Goal: Browse casually

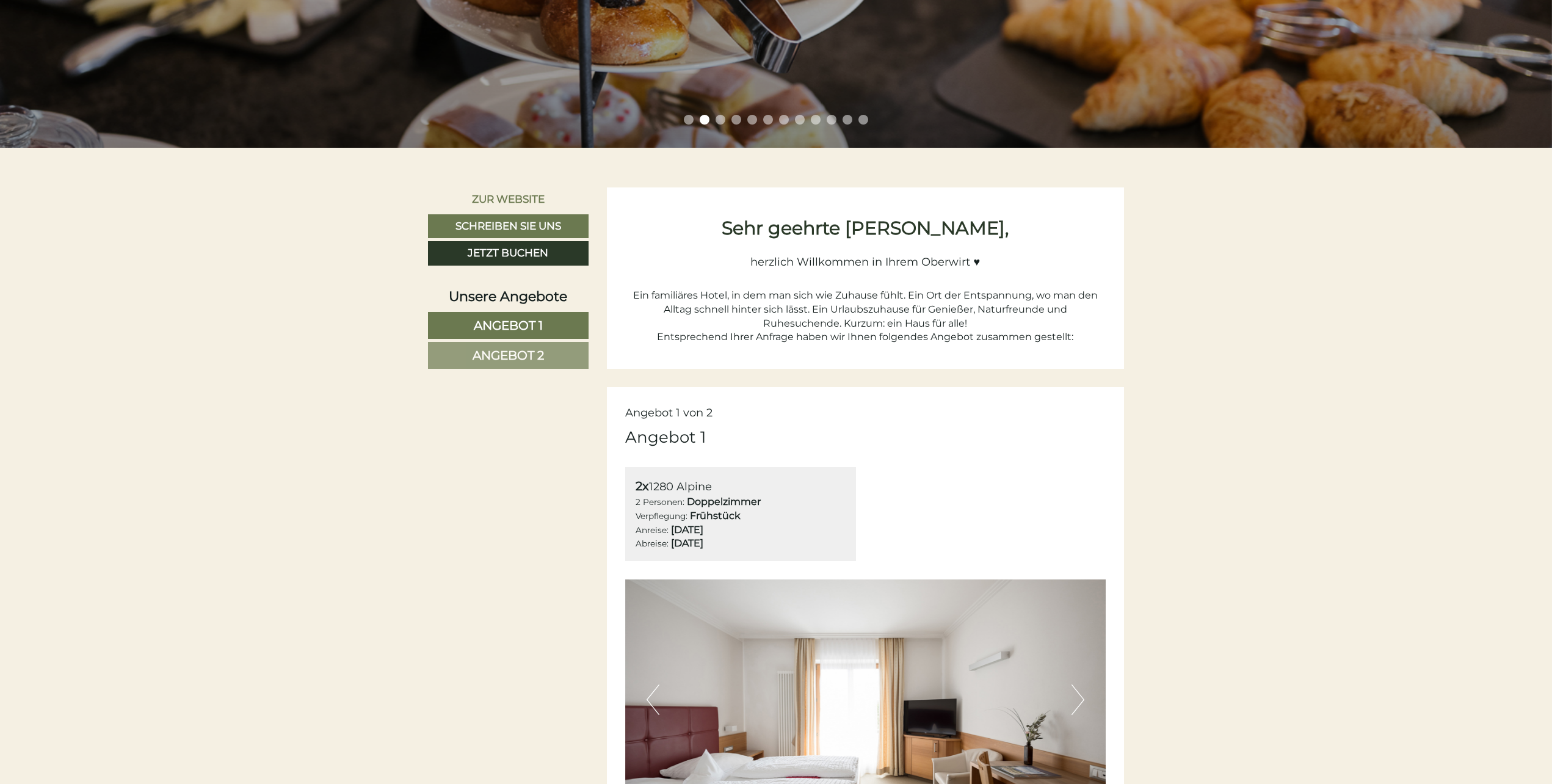
scroll to position [794, 0]
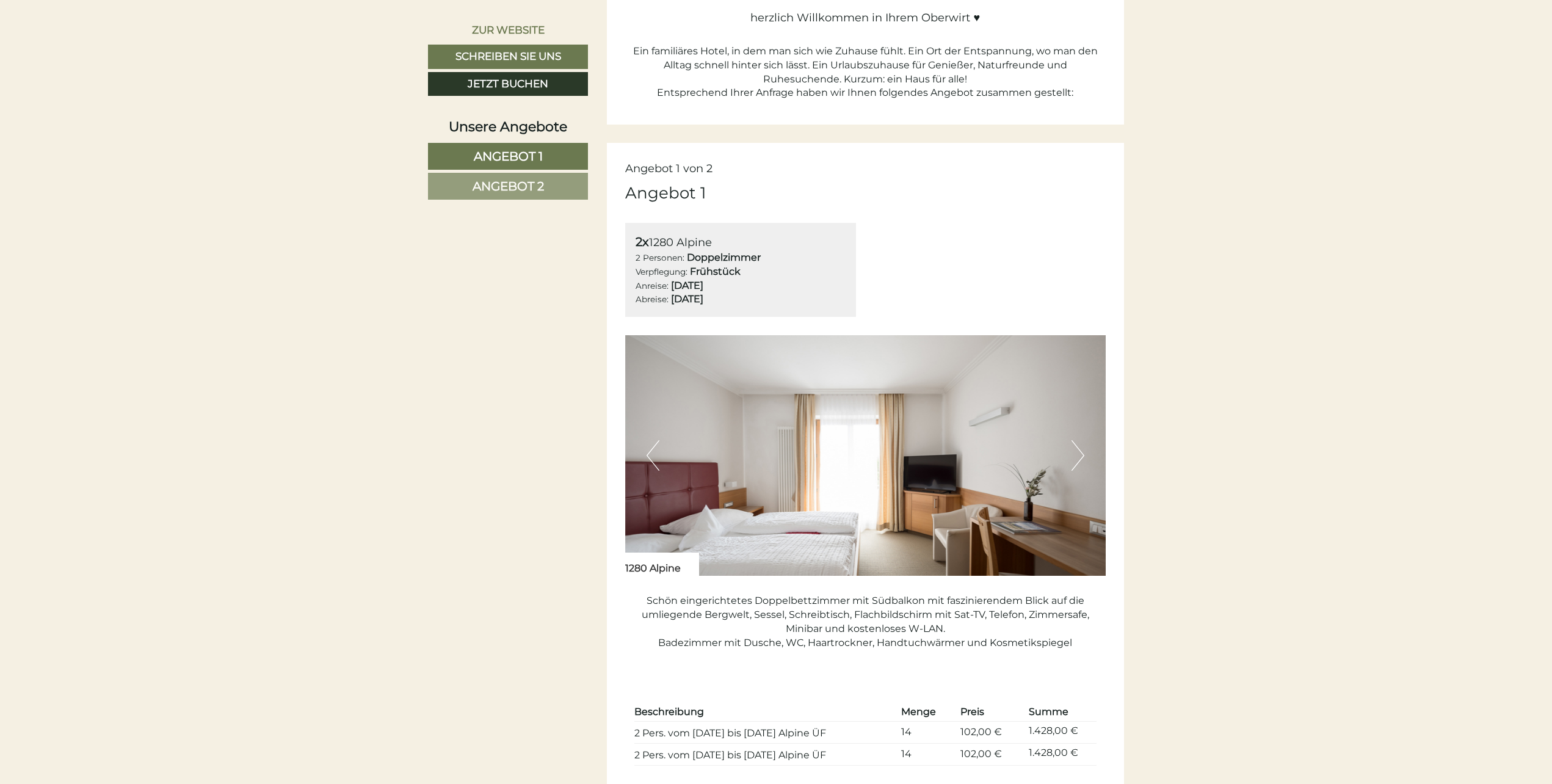
click at [1078, 458] on button "Next" at bounding box center [1077, 455] width 13 height 30
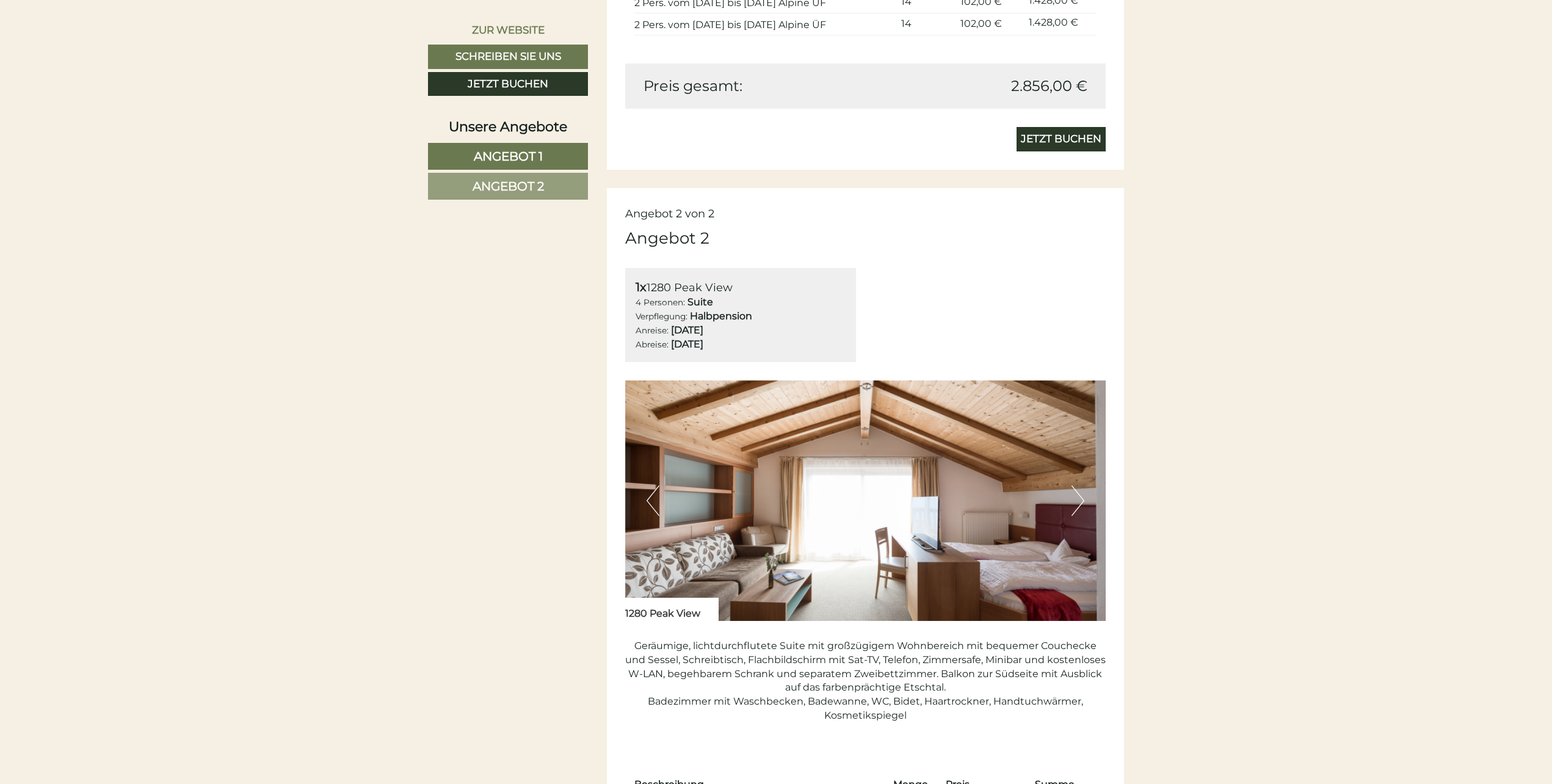
scroll to position [1525, 0]
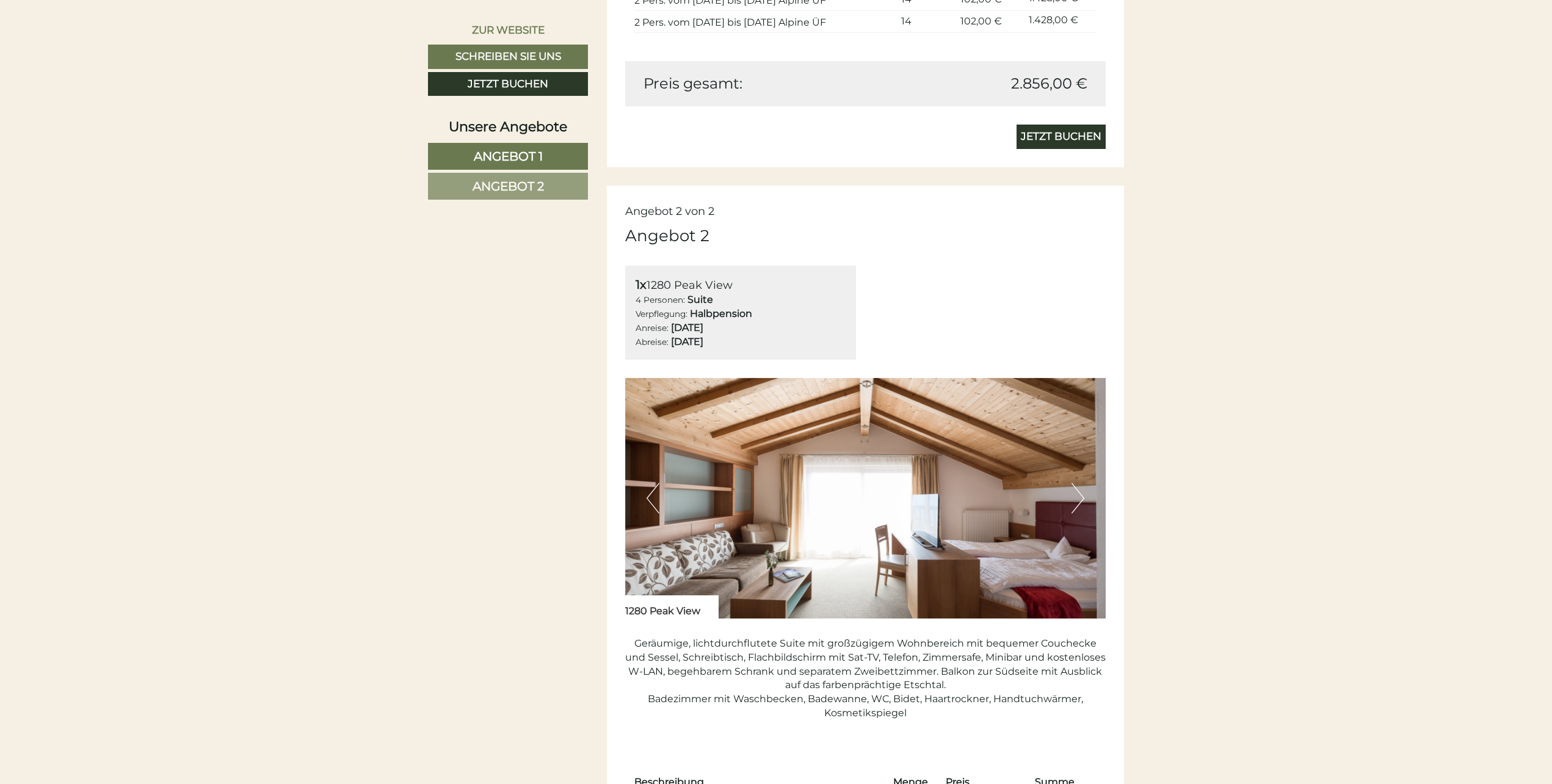
click at [1070, 502] on img at bounding box center [866, 498] width 481 height 240
click at [1078, 505] on button "Next" at bounding box center [1077, 497] width 13 height 30
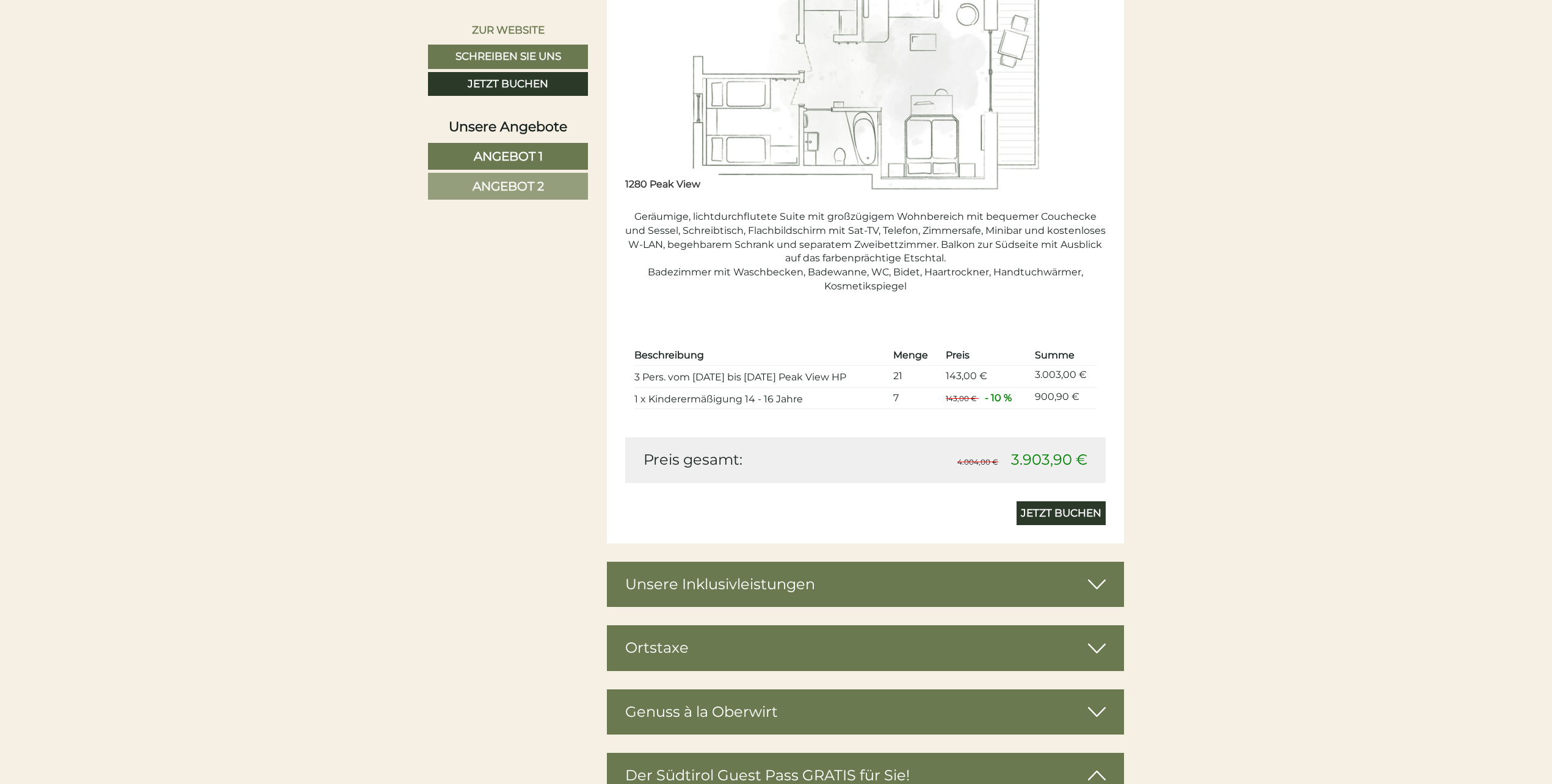
scroll to position [1953, 0]
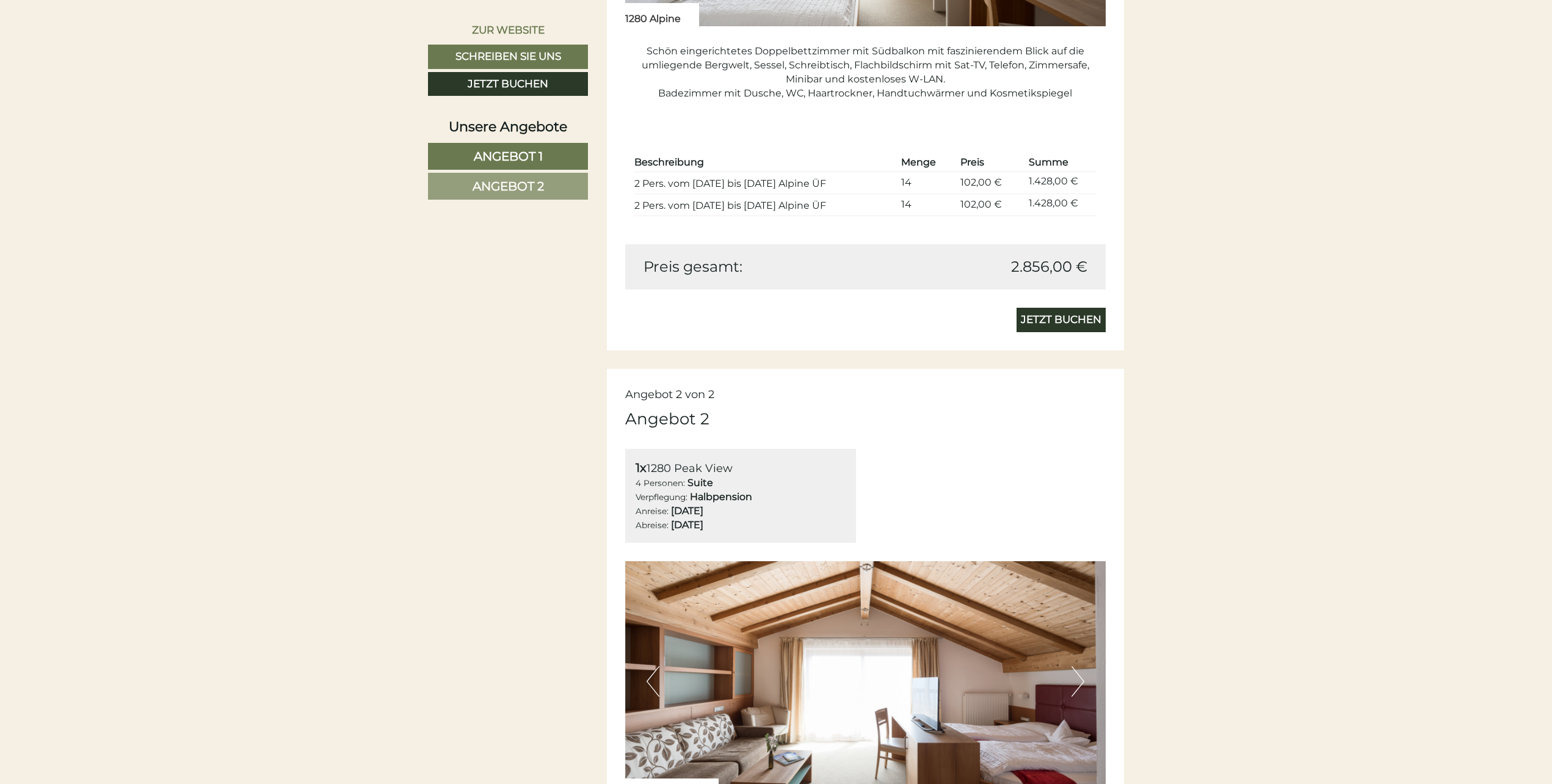
scroll to position [1709, 0]
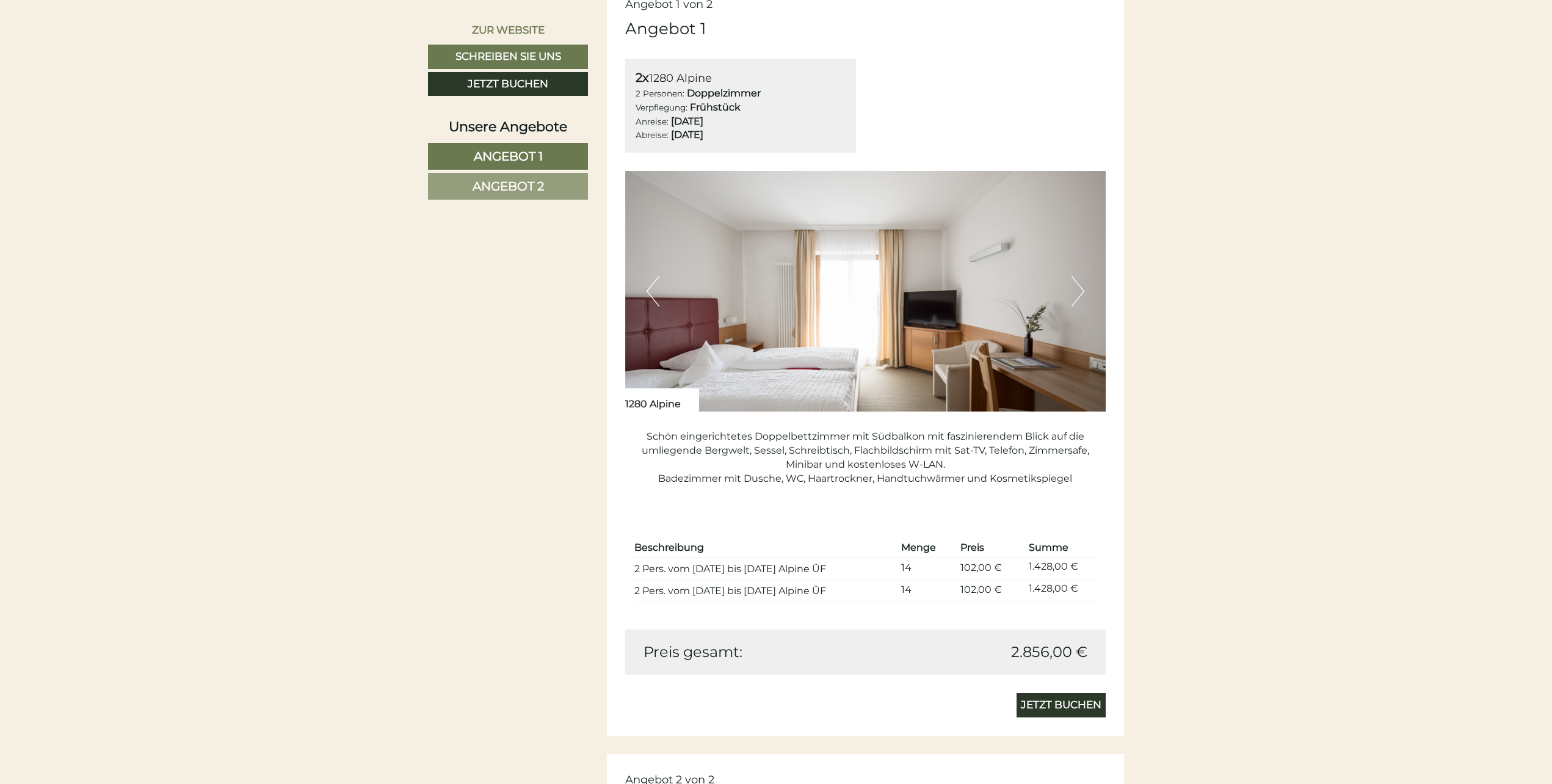
scroll to position [977, 0]
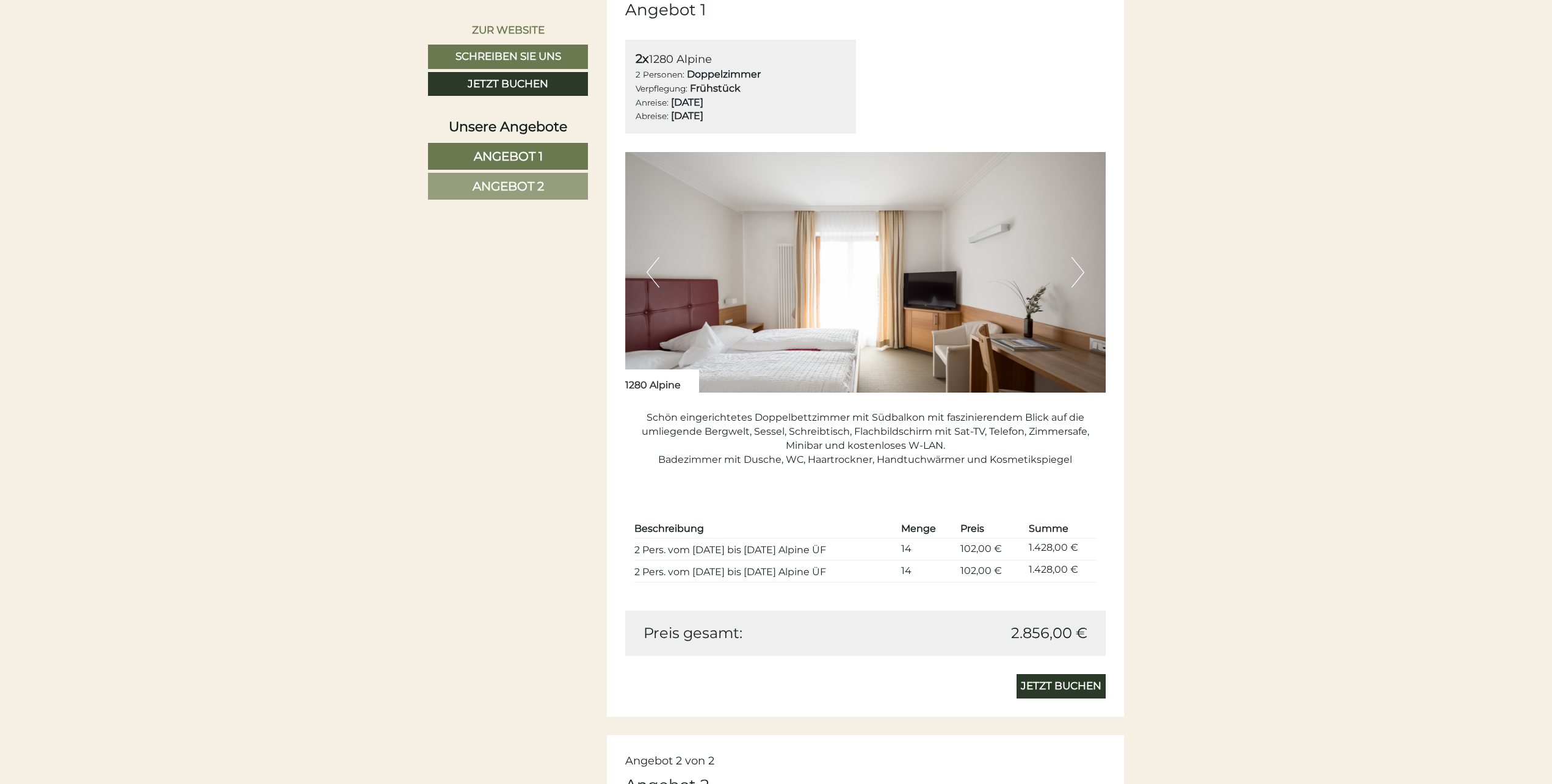
click at [1085, 276] on img at bounding box center [866, 272] width 481 height 240
click at [1075, 269] on button "Next" at bounding box center [1077, 271] width 13 height 30
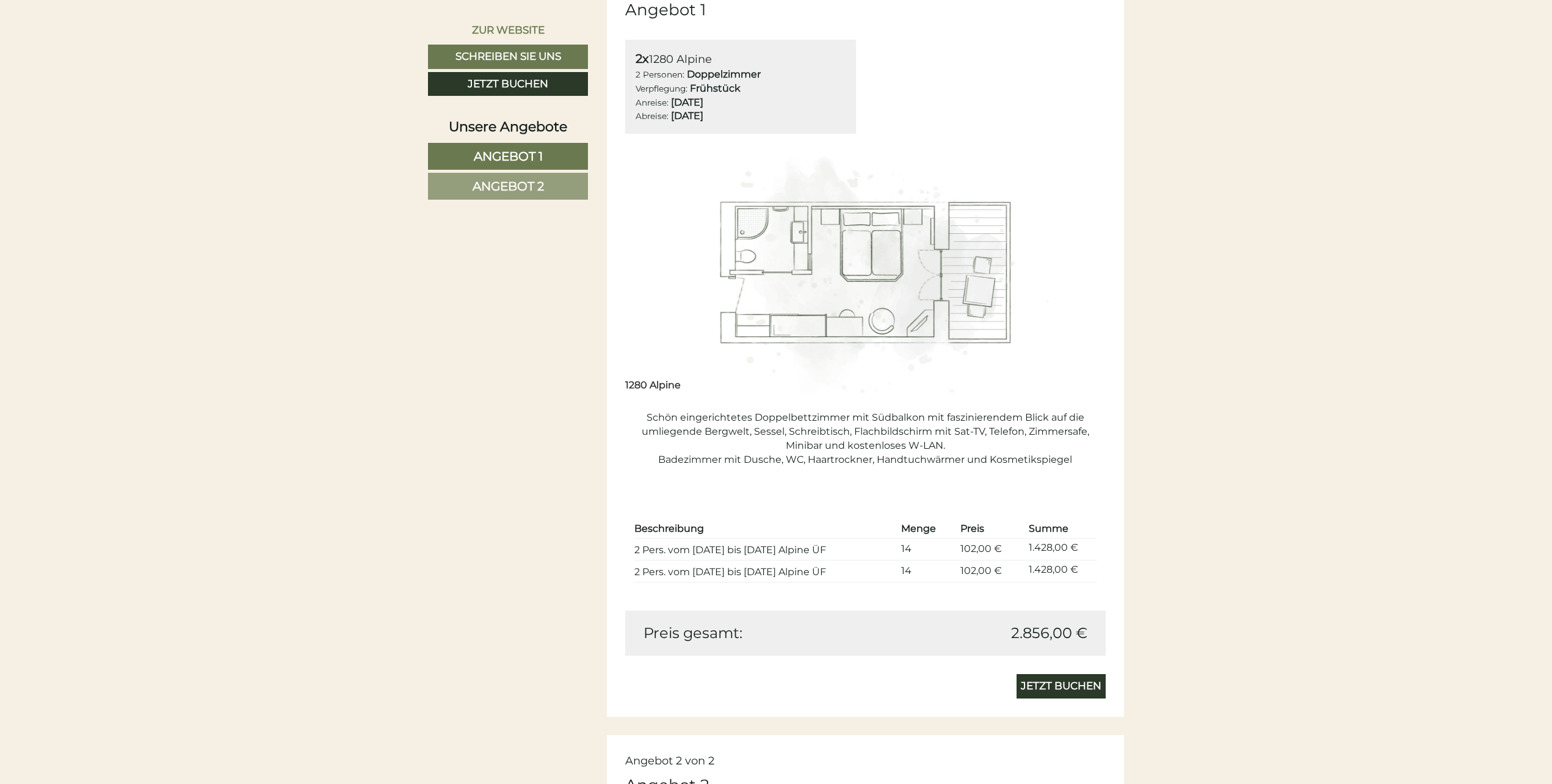
click at [1075, 269] on button "Next" at bounding box center [1077, 271] width 13 height 30
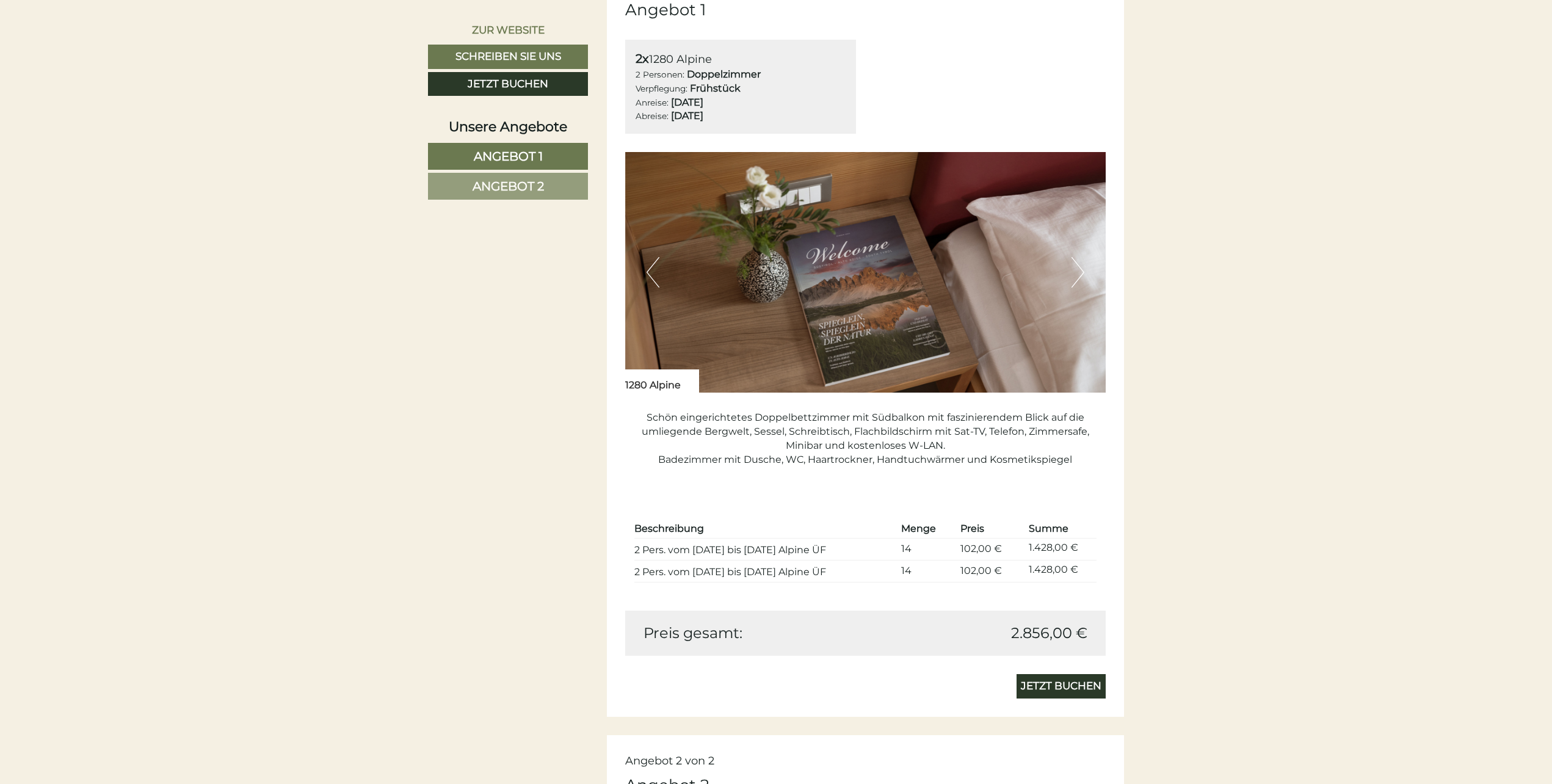
click at [1075, 269] on button "Next" at bounding box center [1077, 271] width 13 height 30
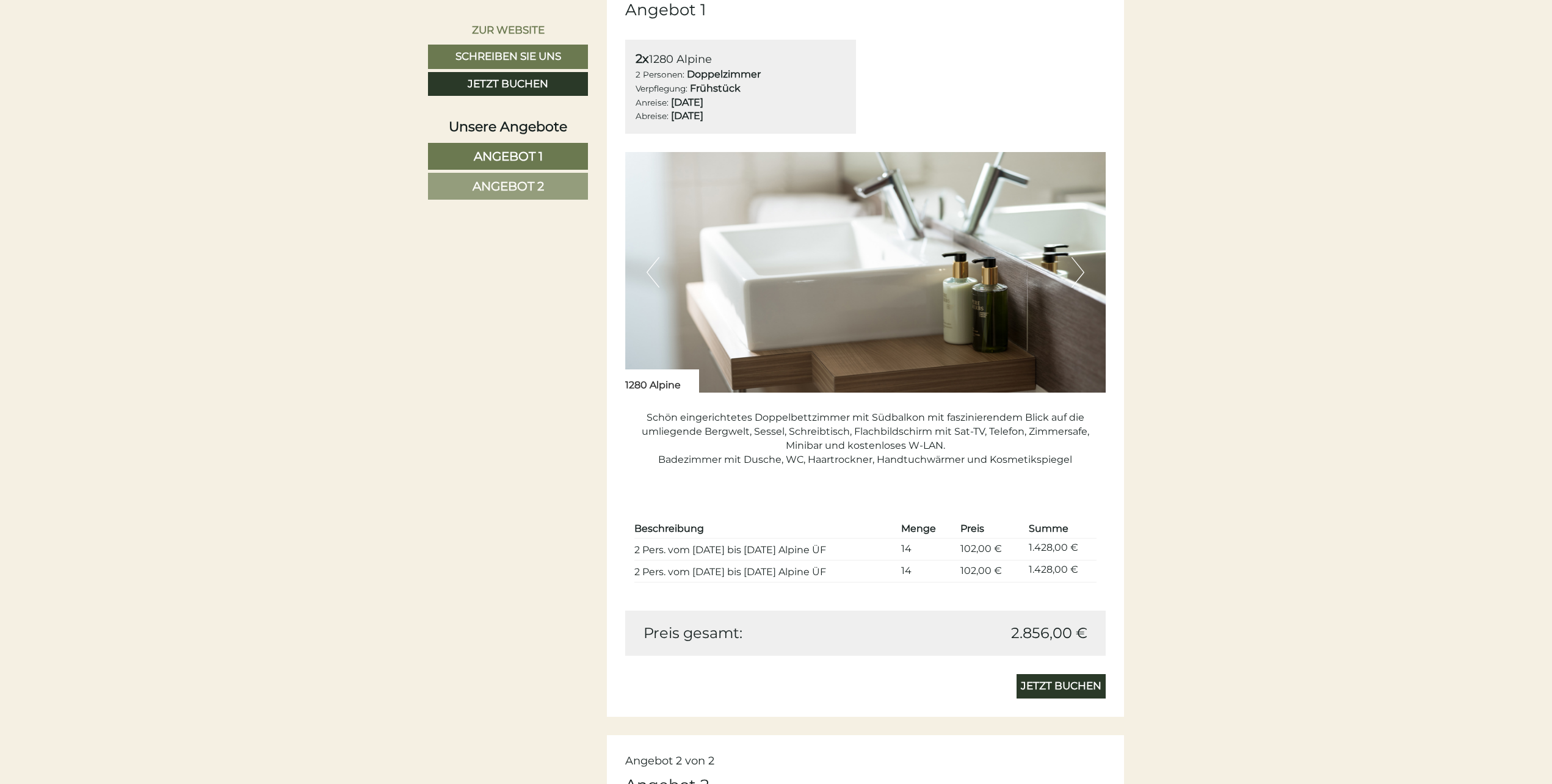
click at [1075, 269] on button "Next" at bounding box center [1077, 271] width 13 height 30
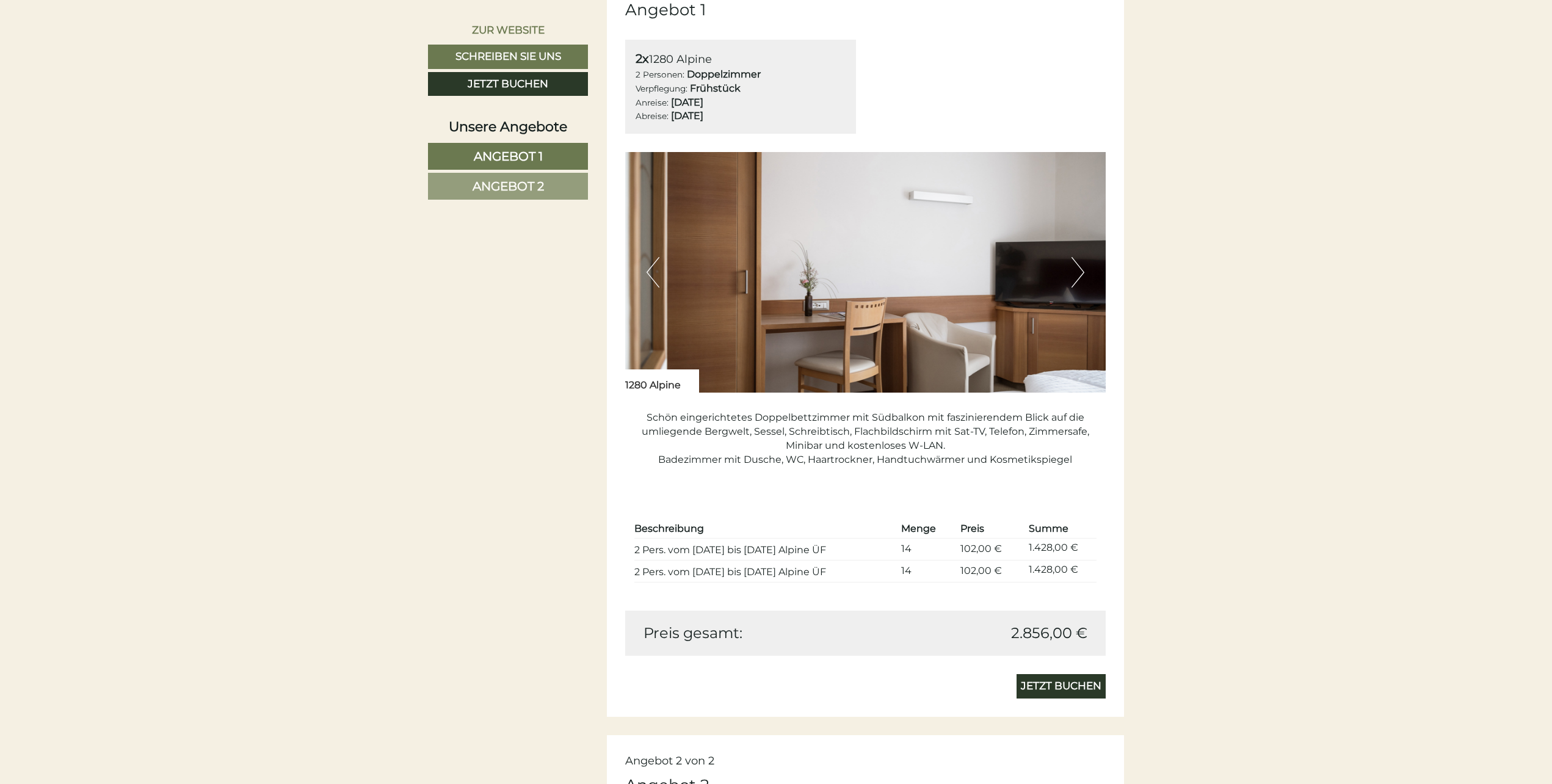
click at [1075, 269] on button "Next" at bounding box center [1077, 271] width 13 height 30
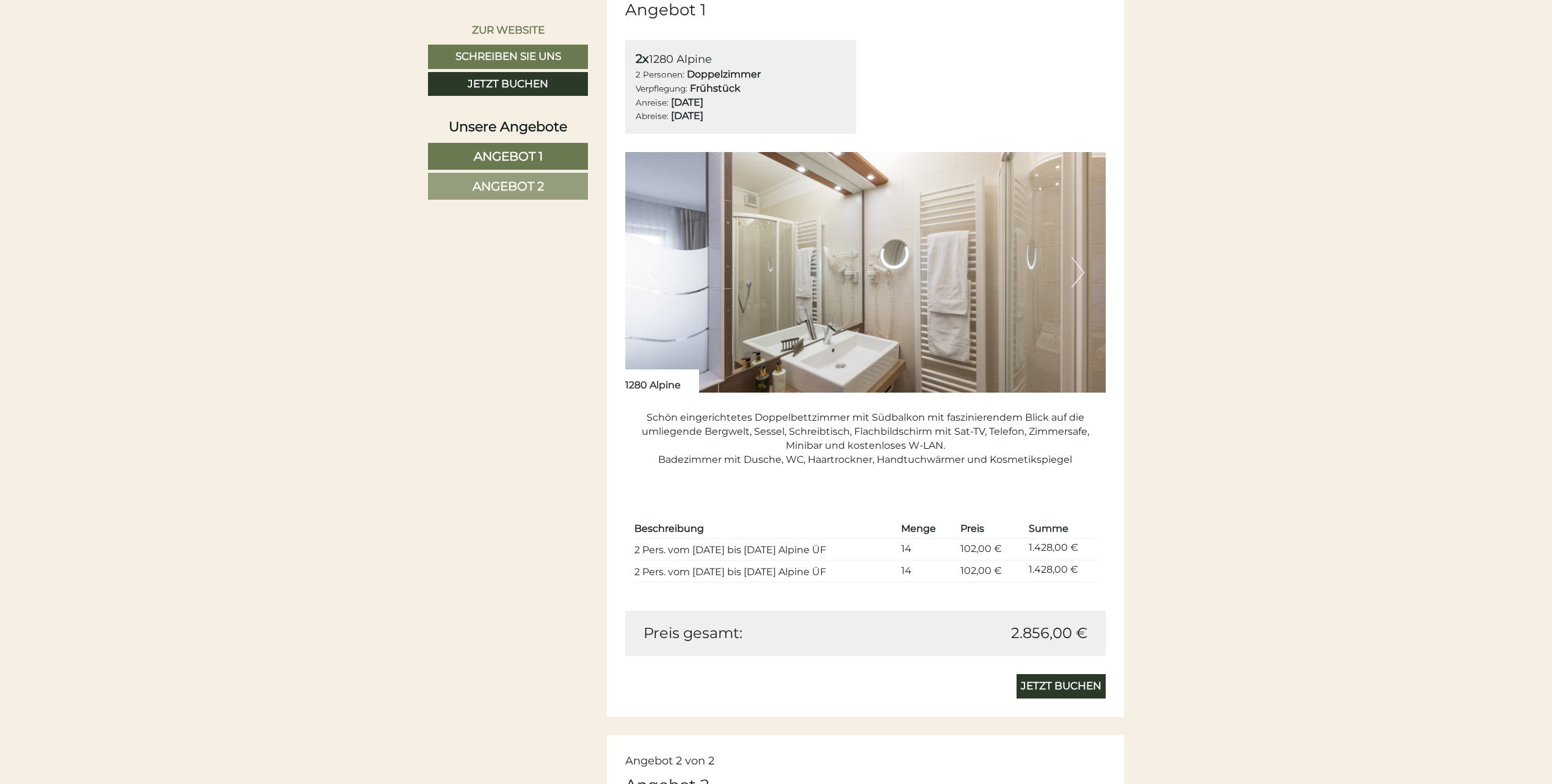
click at [1075, 269] on button "Next" at bounding box center [1077, 271] width 13 height 30
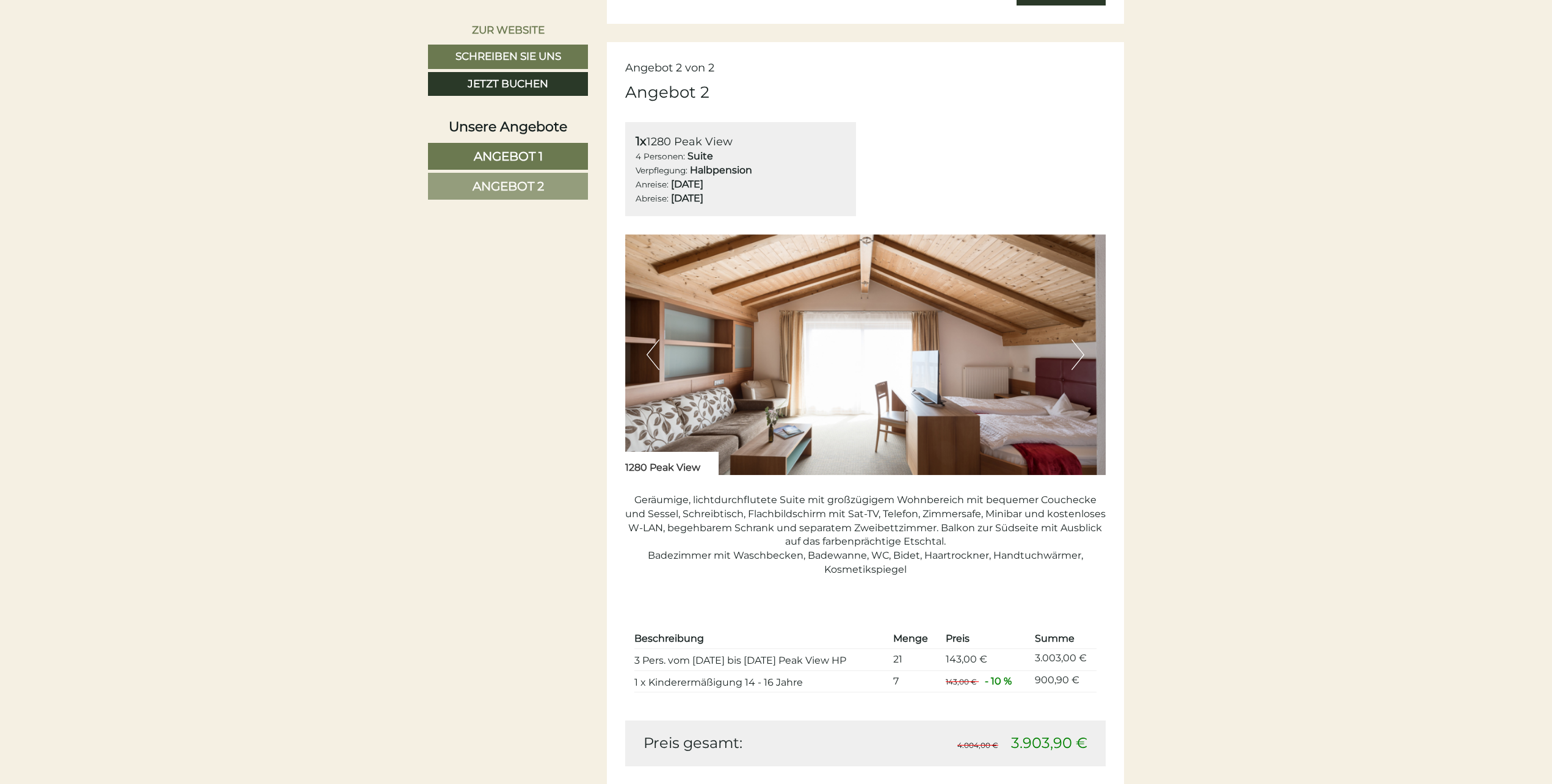
scroll to position [1770, 0]
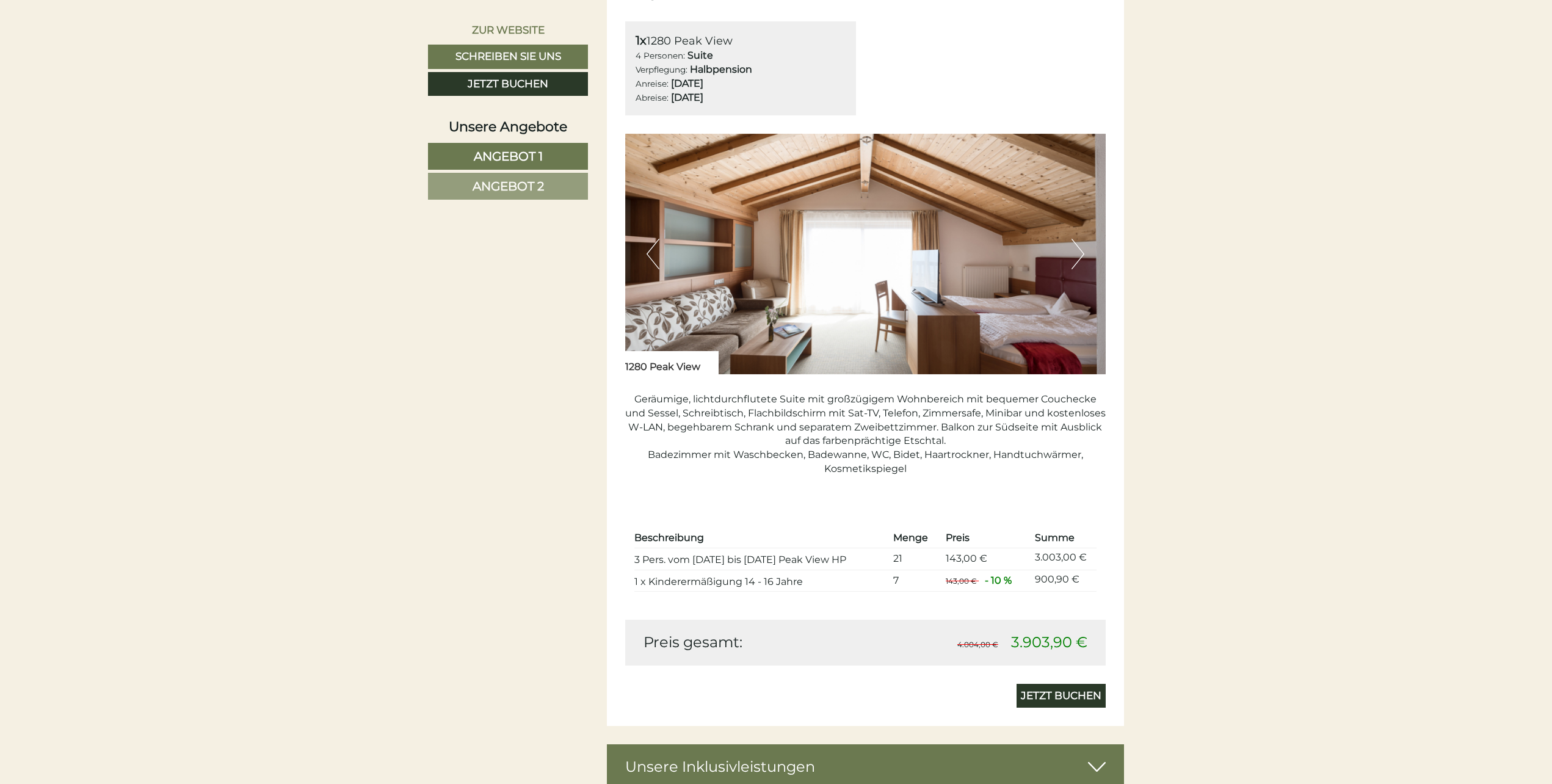
click at [1081, 249] on button "Next" at bounding box center [1077, 253] width 13 height 30
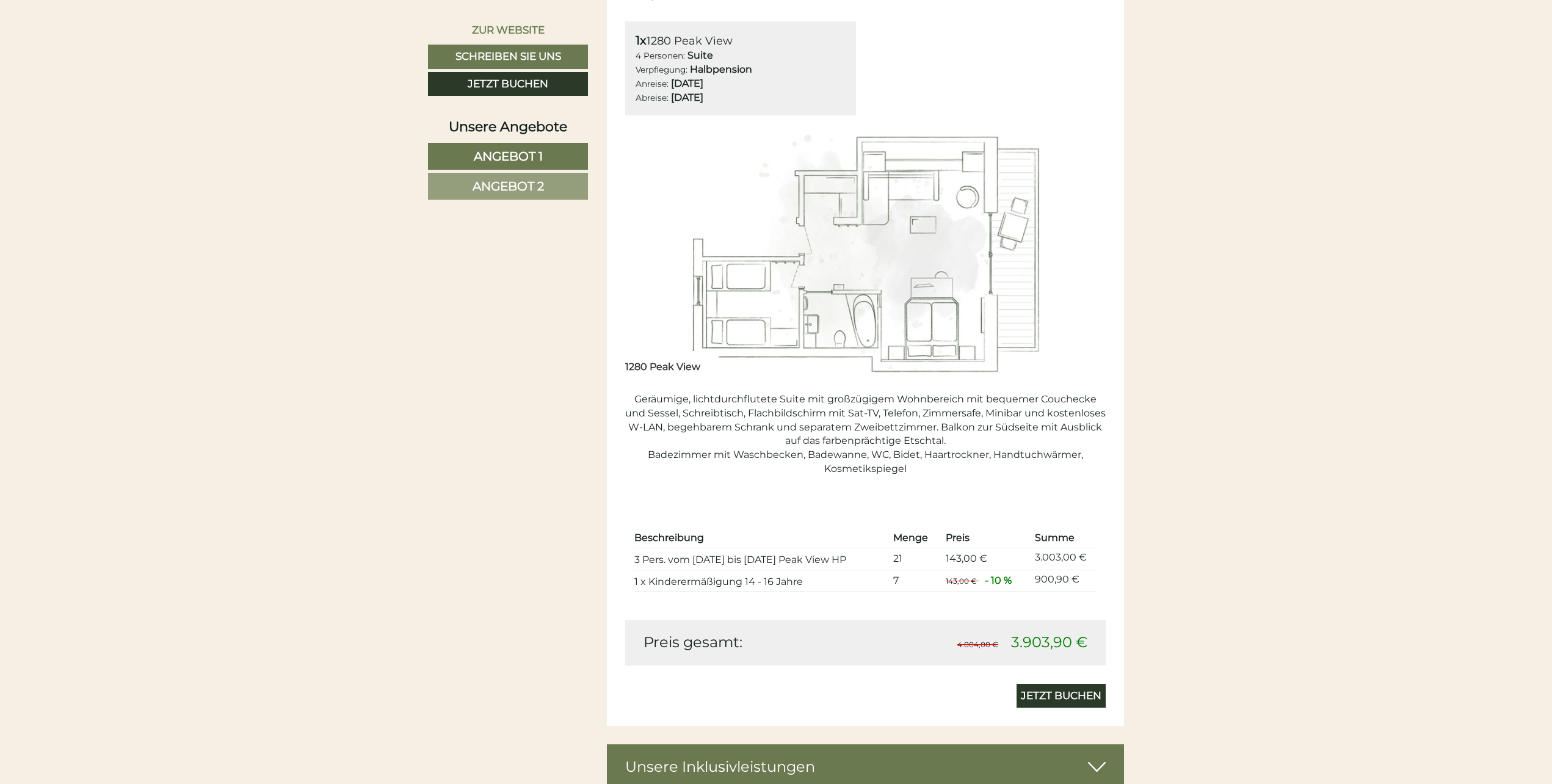
click at [1081, 249] on button "Next" at bounding box center [1077, 253] width 13 height 30
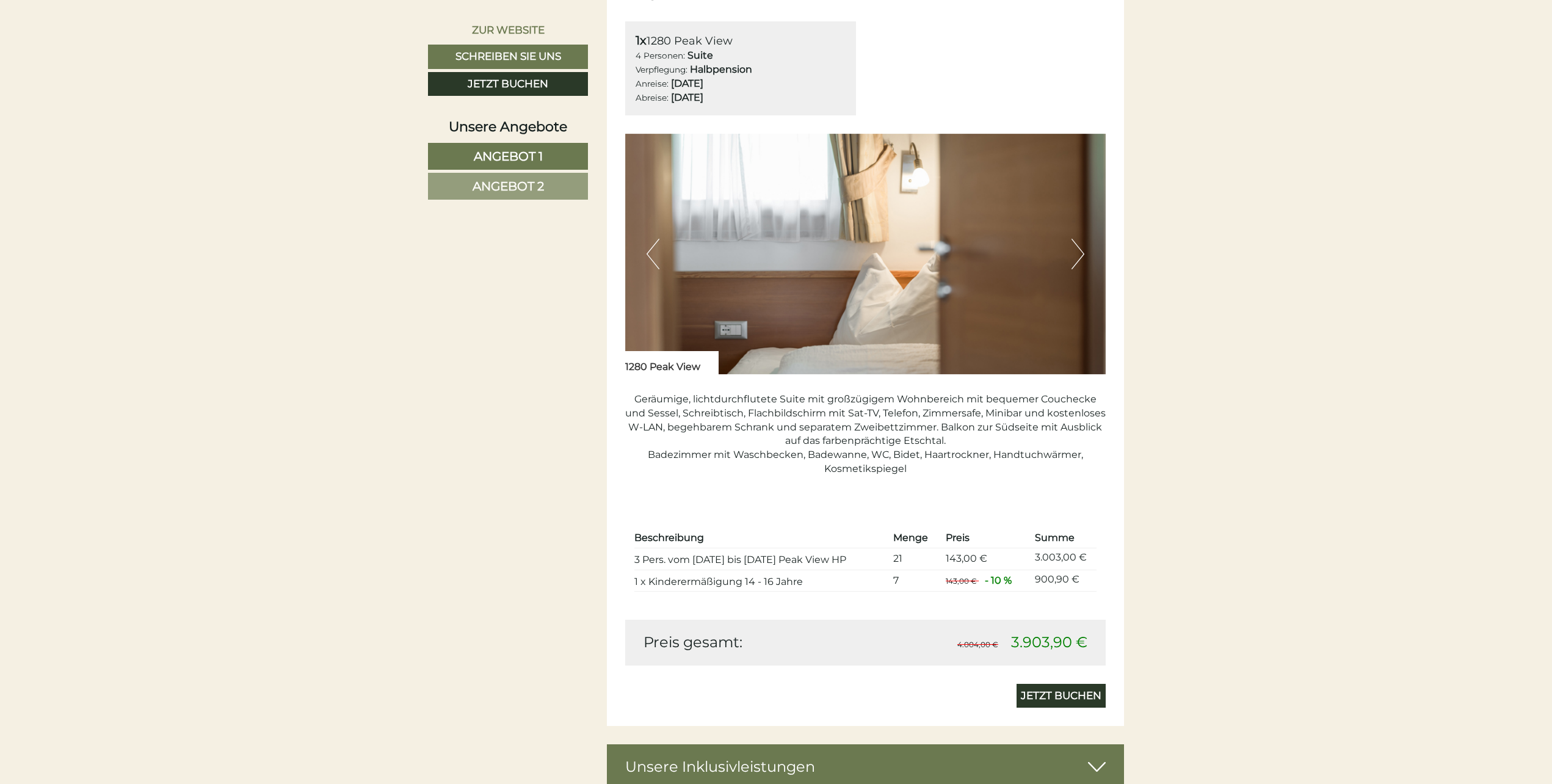
click at [1081, 249] on button "Next" at bounding box center [1077, 253] width 13 height 30
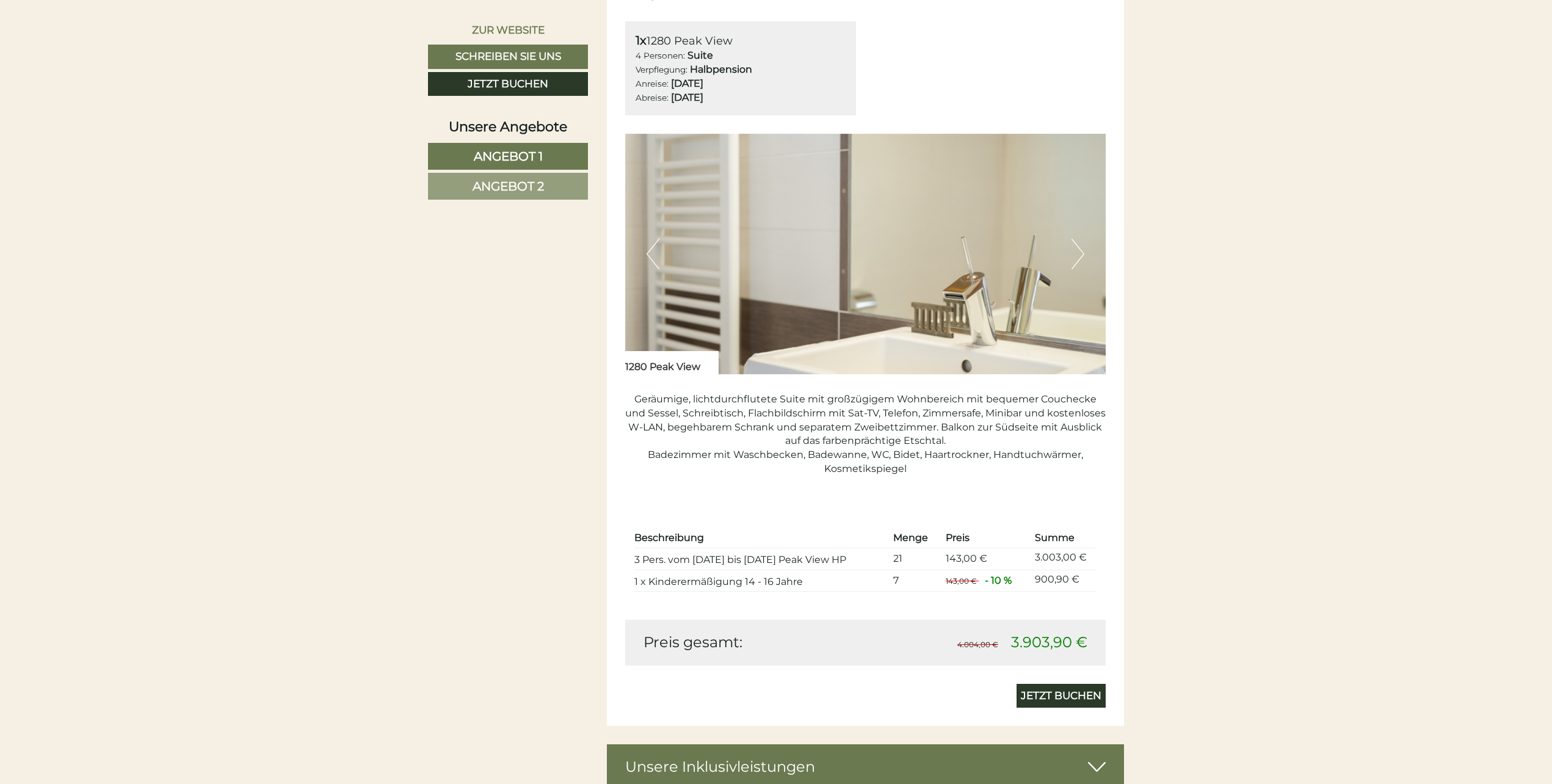
click at [1081, 249] on button "Next" at bounding box center [1077, 253] width 13 height 30
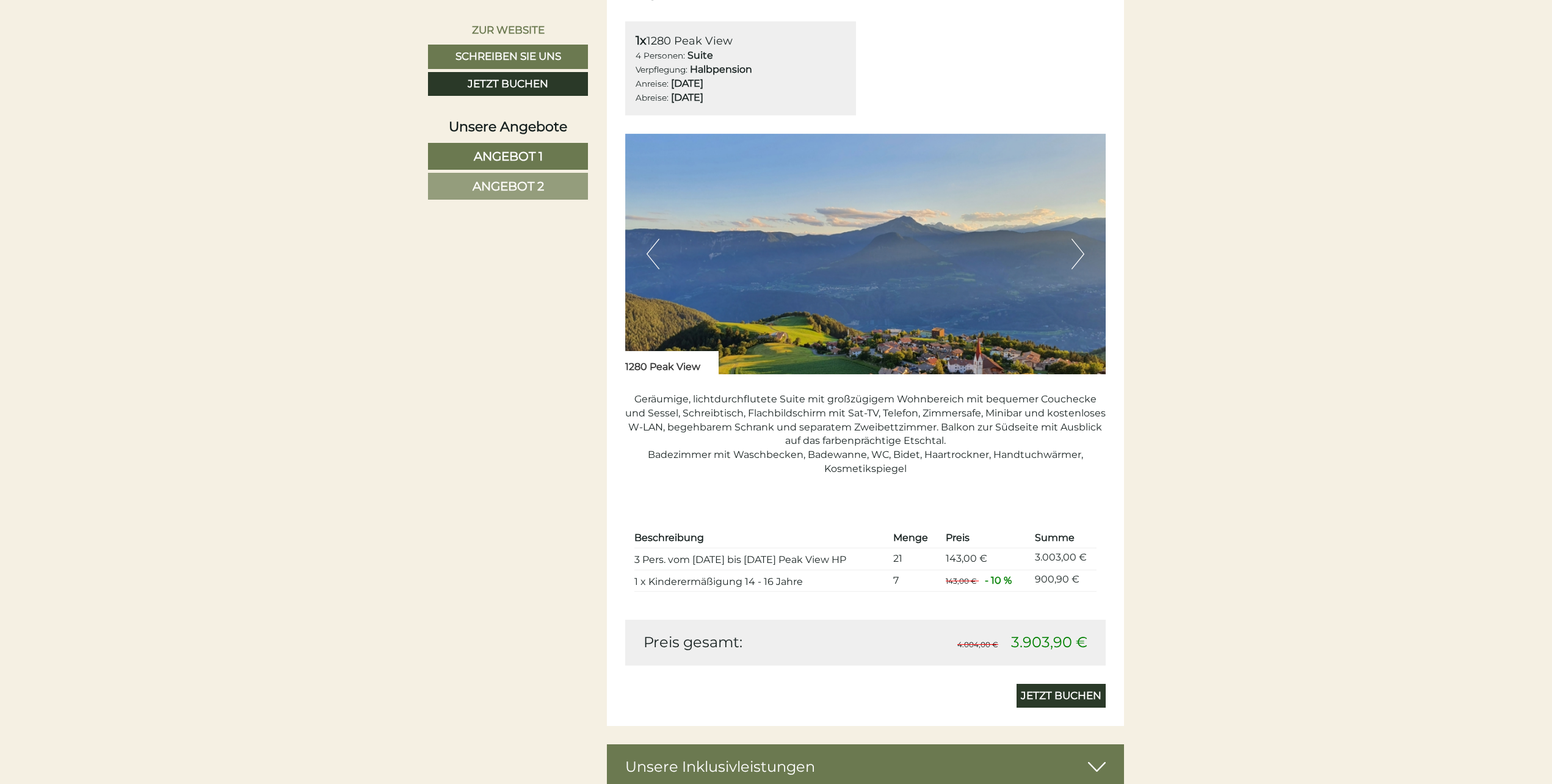
click at [1081, 249] on button "Next" at bounding box center [1077, 253] width 13 height 30
